Goal: Find specific page/section: Find specific page/section

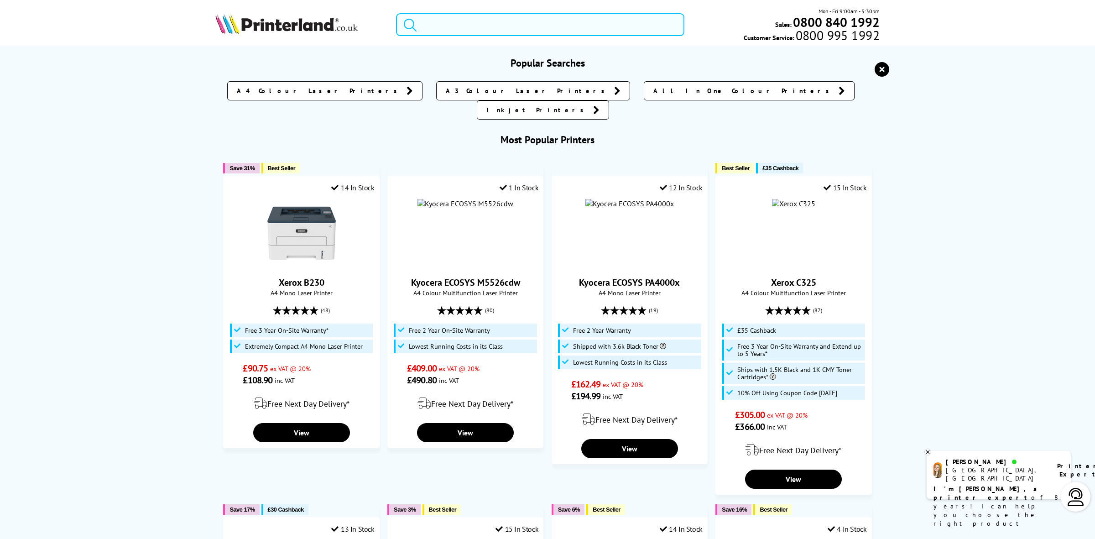
click at [504, 24] on input "search" at bounding box center [540, 24] width 288 height 23
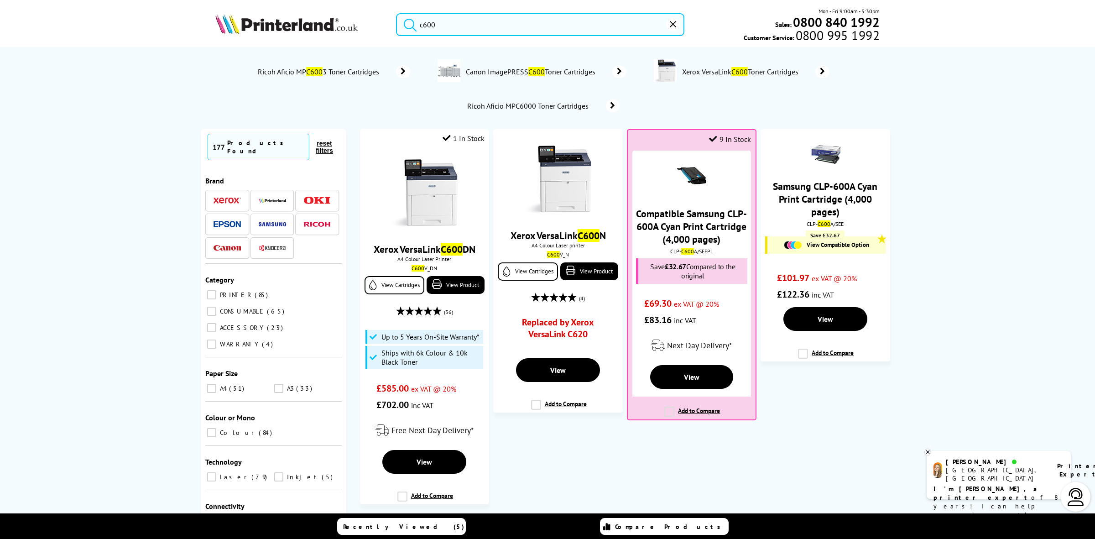
type input "c600"
click at [428, 192] on img at bounding box center [424, 193] width 68 height 68
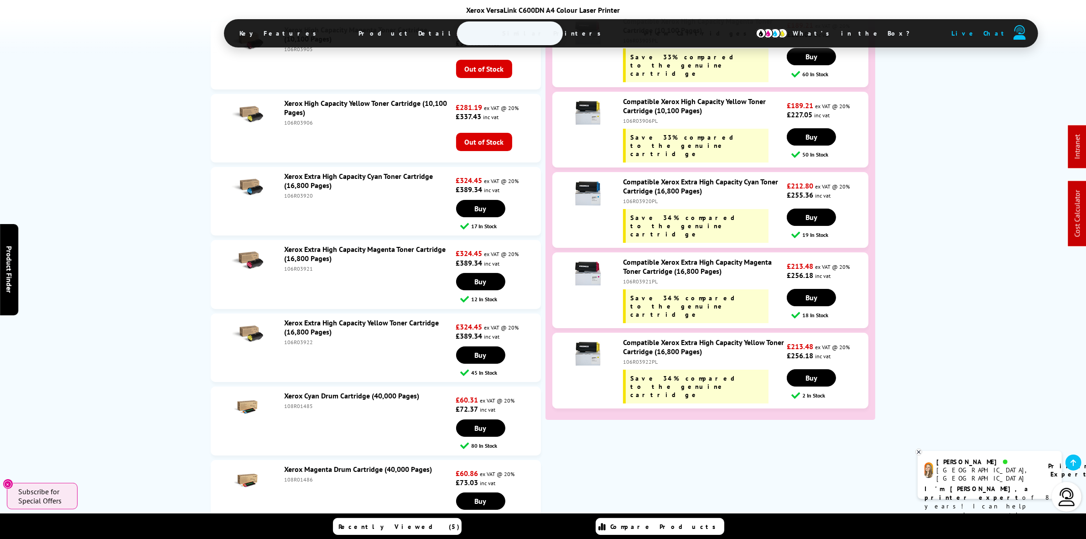
scroll to position [3857, 0]
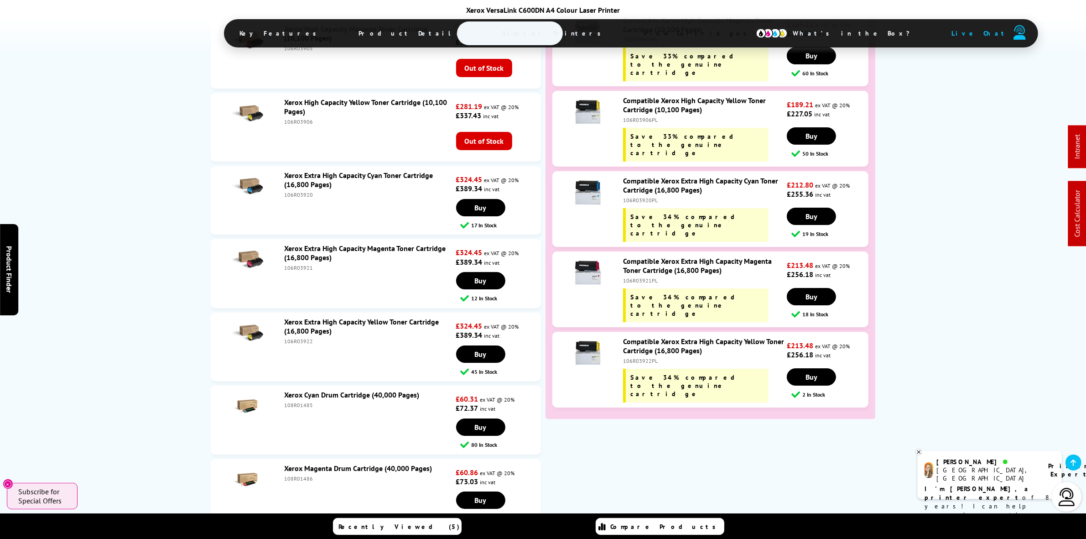
click at [298, 191] on div "106R03920" at bounding box center [369, 194] width 170 height 7
copy div "106R03920"
